Goal: Book appointment/travel/reservation

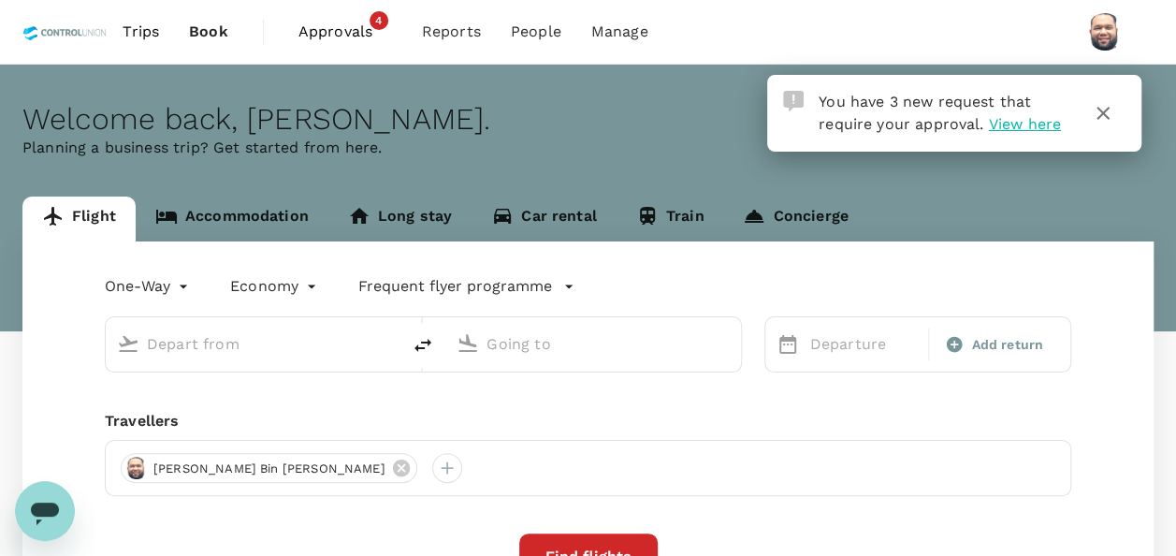
click at [1005, 123] on span "View here" at bounding box center [1024, 124] width 72 height 18
